Goal: Information Seeking & Learning: Learn about a topic

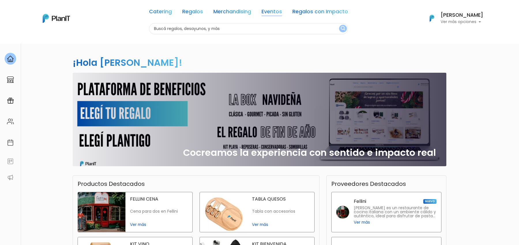
click at [276, 9] on link "Eventos" at bounding box center [271, 12] width 20 height 7
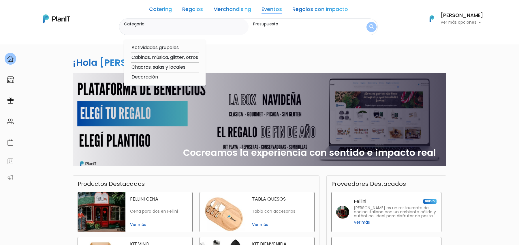
click at [168, 47] on option "Actividades grupales" at bounding box center [165, 47] width 68 height 7
type input "Actividades grupales"
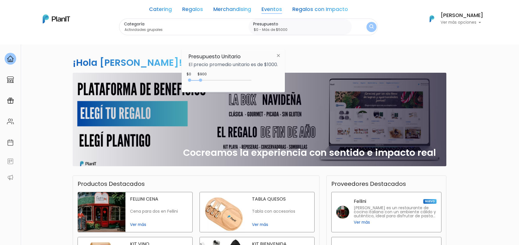
type input "$0 - Más de $5000"
drag, startPoint x: 202, startPoint y: 80, endPoint x: 271, endPoint y: 80, distance: 69.8
click at [271, 80] on div "$900 $0 0 : 900 0 900 0,5000" at bounding box center [233, 82] width 89 height 12
click at [368, 31] on button "submit" at bounding box center [371, 26] width 11 height 11
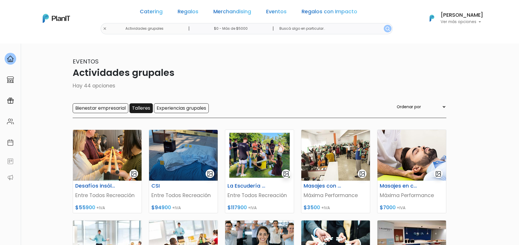
click at [141, 108] on input "Talleres" at bounding box center [140, 108] width 23 height 10
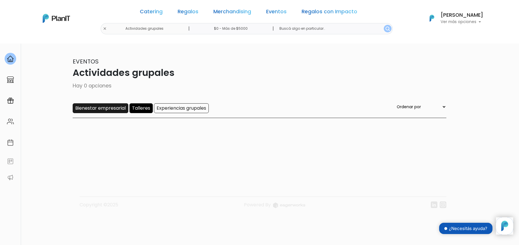
click at [106, 109] on input "Bienestar empresarial" at bounding box center [101, 108] width 56 height 10
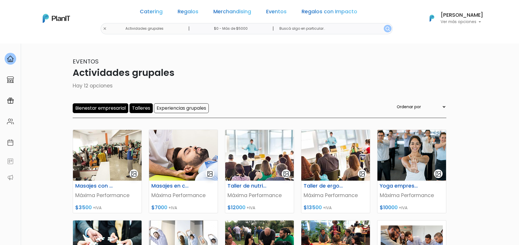
click at [142, 109] on input "Talleres" at bounding box center [140, 108] width 23 height 10
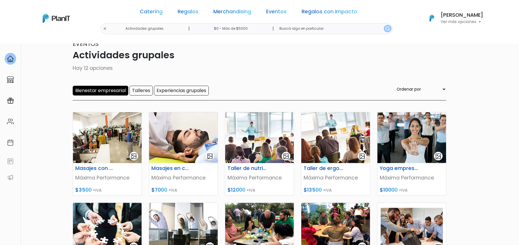
click at [107, 91] on input "Bienestar empresarial" at bounding box center [101, 91] width 56 height 10
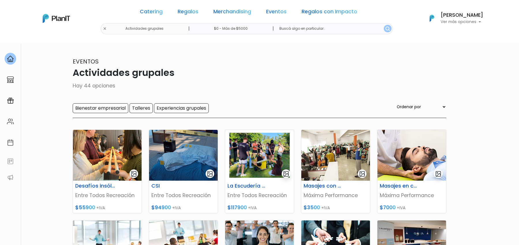
click at [192, 103] on div "Eventos Actividades grupales Hay 44 opciones Bienestar empresarial Talleres Exp…" at bounding box center [260, 87] width 374 height 61
click at [192, 107] on input "Experiencias grupales" at bounding box center [181, 108] width 55 height 10
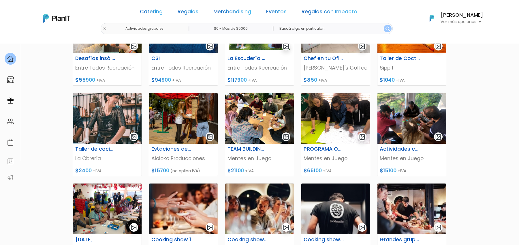
scroll to position [59, 0]
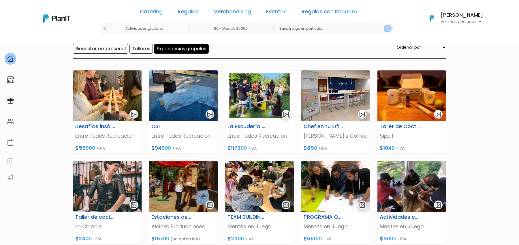
click at [178, 48] on input "Experiencias grupales" at bounding box center [181, 49] width 55 height 10
